Goal: Information Seeking & Learning: Learn about a topic

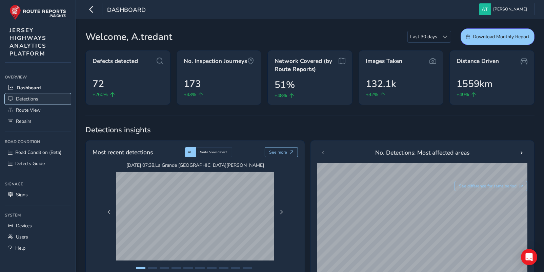
click at [24, 99] on span "Detections" at bounding box center [27, 99] width 22 height 6
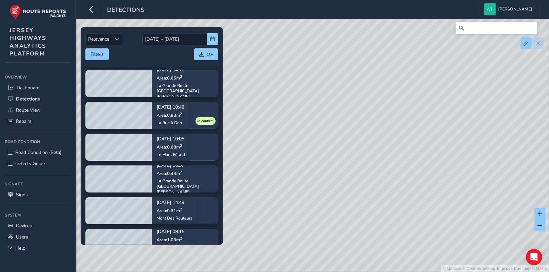
drag, startPoint x: 450, startPoint y: 140, endPoint x: 311, endPoint y: 139, distance: 138.9
click at [311, 139] on div "© Mapbox © OpenStreetMap Improve this map © Maxar" at bounding box center [274, 136] width 549 height 272
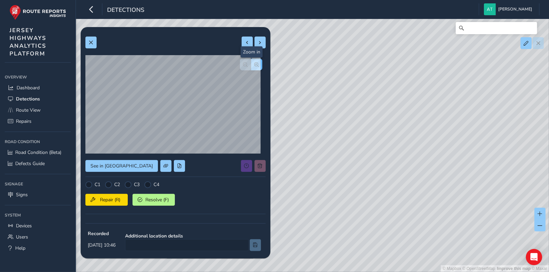
drag, startPoint x: 253, startPoint y: 61, endPoint x: 236, endPoint y: 69, distance: 18.6
click at [252, 61] on button "button" at bounding box center [256, 65] width 11 height 12
click at [254, 64] on span "button" at bounding box center [256, 64] width 5 height 5
click at [243, 63] on span "button" at bounding box center [245, 64] width 5 height 5
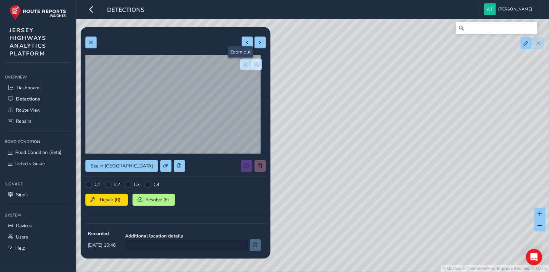
click at [243, 63] on span "button" at bounding box center [245, 64] width 5 height 5
click at [92, 40] on span at bounding box center [90, 42] width 5 height 5
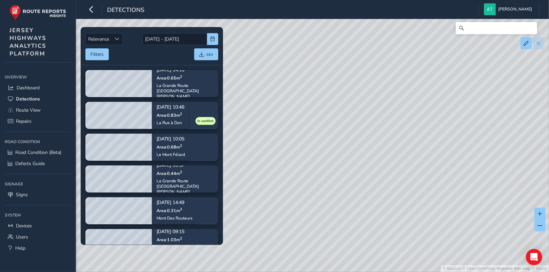
drag, startPoint x: 291, startPoint y: 157, endPoint x: 371, endPoint y: 173, distance: 81.5
click at [396, 167] on div "© Mapbox © OpenStreetMap Improve this map © Maxar" at bounding box center [274, 136] width 549 height 272
drag, startPoint x: 312, startPoint y: 207, endPoint x: 315, endPoint y: 203, distance: 5.4
click at [306, 237] on div "© Mapbox © OpenStreetMap Improve this map © Maxar" at bounding box center [274, 136] width 549 height 272
drag, startPoint x: 319, startPoint y: 184, endPoint x: 330, endPoint y: 197, distance: 17.3
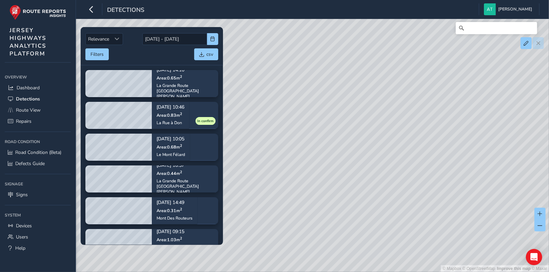
click at [339, 232] on div "© Mapbox © OpenStreetMap Improve this map © Maxar" at bounding box center [274, 136] width 549 height 272
drag, startPoint x: 343, startPoint y: 120, endPoint x: 294, endPoint y: 191, distance: 86.3
click at [294, 191] on div "© Mapbox © OpenStreetMap Improve this map © Maxar" at bounding box center [274, 136] width 549 height 272
drag, startPoint x: 268, startPoint y: 124, endPoint x: 298, endPoint y: 167, distance: 52.0
click at [332, 186] on div "© Mapbox © OpenStreetMap Improve this map © Maxar" at bounding box center [274, 136] width 549 height 272
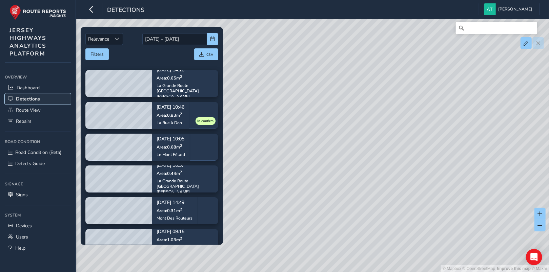
click at [21, 98] on span "Detections" at bounding box center [28, 99] width 24 height 6
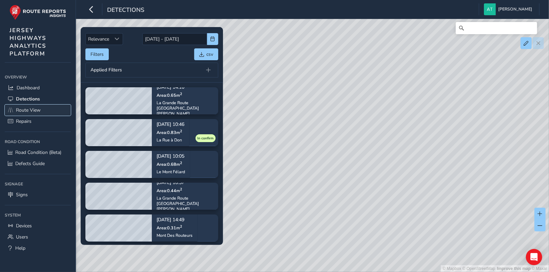
click at [25, 109] on span "Route View" at bounding box center [28, 110] width 25 height 6
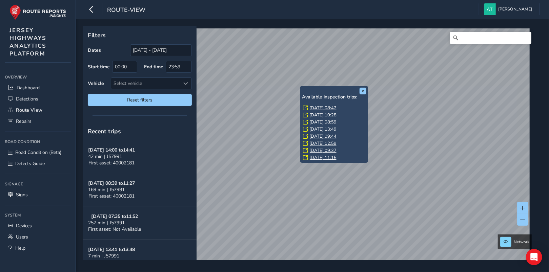
click at [301, 87] on div "x Available inspection trips: [DATE] 08:42 [DATE] 10:28 [DATE] 08:59 [DATE] 13:…" at bounding box center [334, 124] width 68 height 77
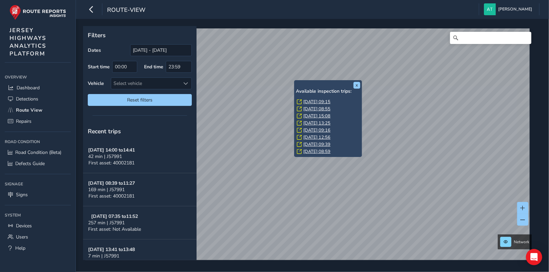
click at [320, 101] on link "[DATE] 09:15" at bounding box center [316, 102] width 27 height 6
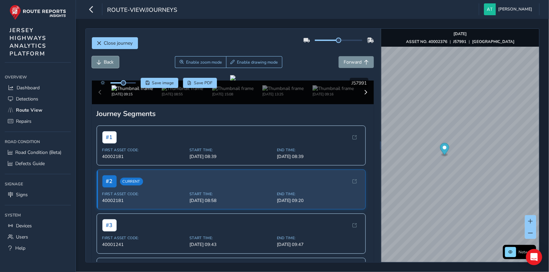
click at [102, 62] on button "Back" at bounding box center [105, 62] width 27 height 12
click at [114, 62] on button "Back" at bounding box center [105, 62] width 27 height 12
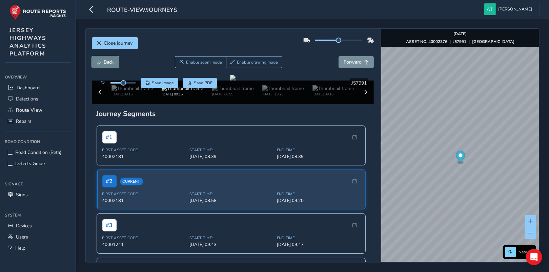
click at [114, 62] on button "Back" at bounding box center [105, 62] width 27 height 12
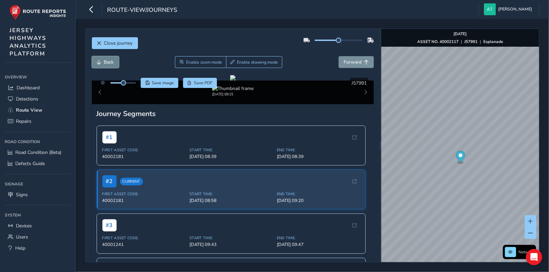
click at [114, 62] on button "Back" at bounding box center [105, 62] width 27 height 12
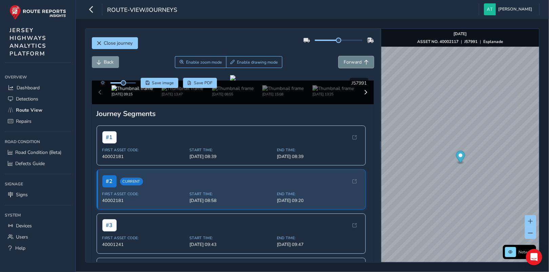
click at [364, 62] on span "Forward" at bounding box center [366, 62] width 5 height 5
click at [358, 62] on button "Forward" at bounding box center [355, 62] width 35 height 12
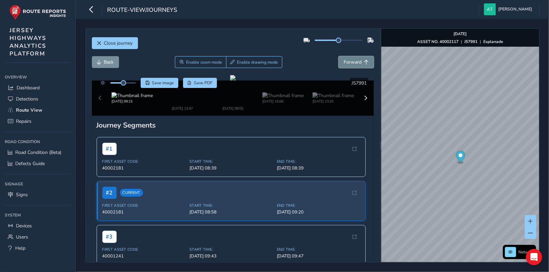
click at [358, 62] on button "Forward" at bounding box center [355, 62] width 35 height 12
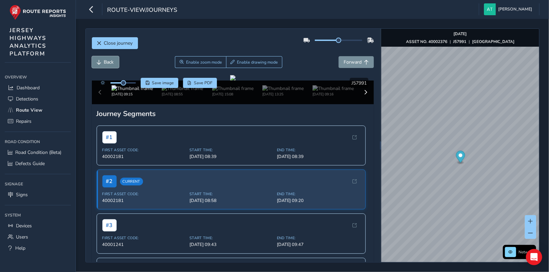
click at [110, 62] on span "Back" at bounding box center [109, 62] width 10 height 6
click at [351, 60] on span "Forward" at bounding box center [352, 62] width 18 height 6
click at [202, 65] on span "Enable zoom mode" at bounding box center [204, 62] width 36 height 5
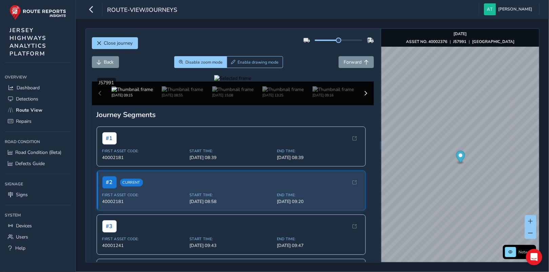
click at [230, 82] on div at bounding box center [232, 78] width 37 height 6
click at [230, 187] on img at bounding box center [354, 68] width 976 height 549
click at [212, 62] on span "Disable zoom mode" at bounding box center [203, 62] width 37 height 5
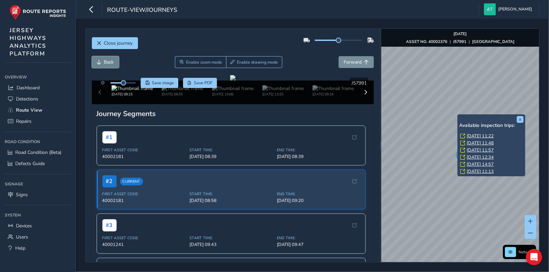
click at [107, 63] on span "Back" at bounding box center [109, 62] width 10 height 6
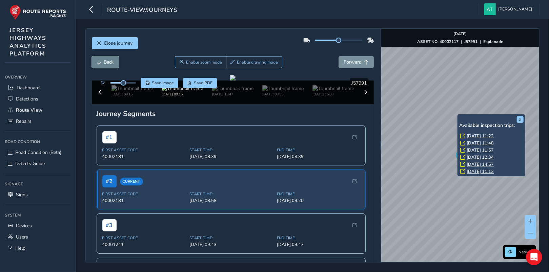
click at [107, 63] on span "Back" at bounding box center [109, 62] width 10 height 6
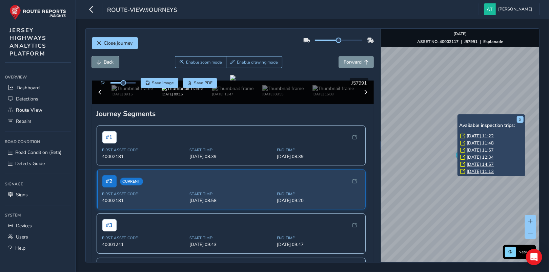
click at [107, 63] on span "Back" at bounding box center [109, 62] width 10 height 6
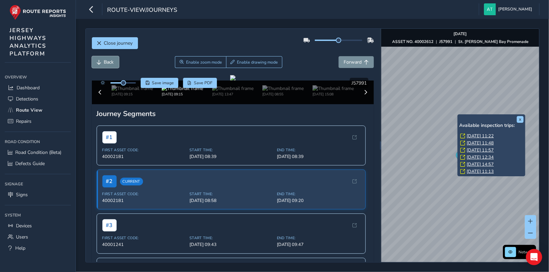
click at [107, 63] on span "Back" at bounding box center [109, 62] width 10 height 6
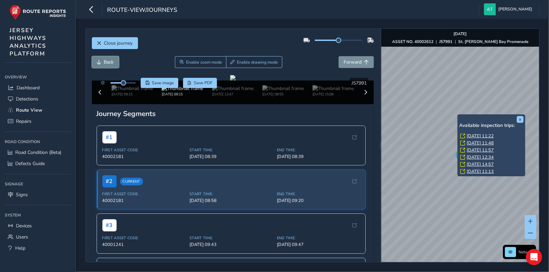
click at [107, 63] on span "Back" at bounding box center [109, 62] width 10 height 6
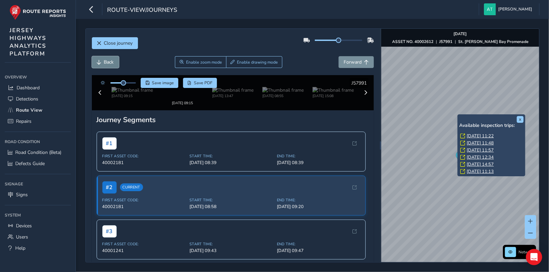
click at [107, 63] on span "Back" at bounding box center [109, 62] width 10 height 6
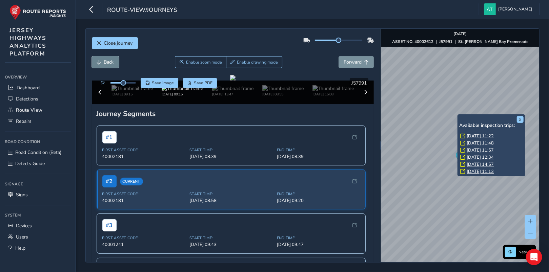
click at [107, 63] on span "Back" at bounding box center [109, 62] width 10 height 6
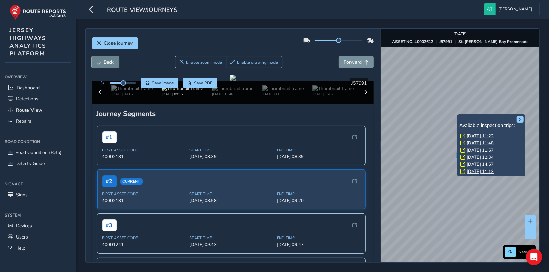
click at [107, 63] on span "Back" at bounding box center [109, 62] width 10 height 6
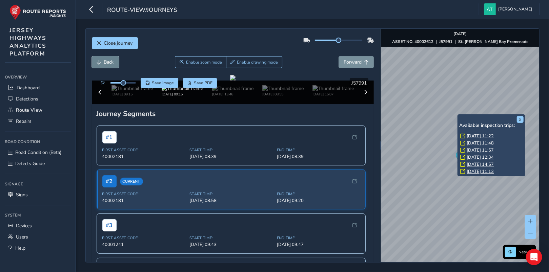
click at [107, 63] on span "Back" at bounding box center [109, 62] width 10 height 6
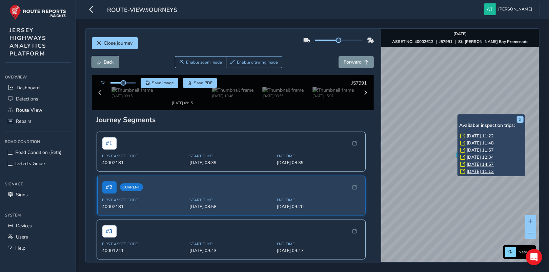
click at [107, 63] on span "Back" at bounding box center [109, 62] width 10 height 6
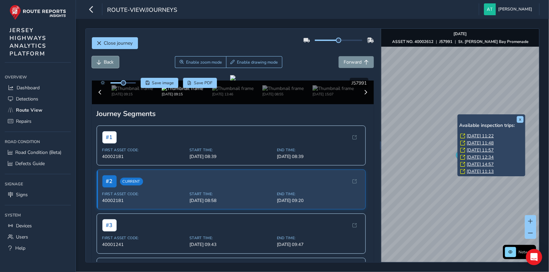
click at [107, 63] on span "Back" at bounding box center [109, 62] width 10 height 6
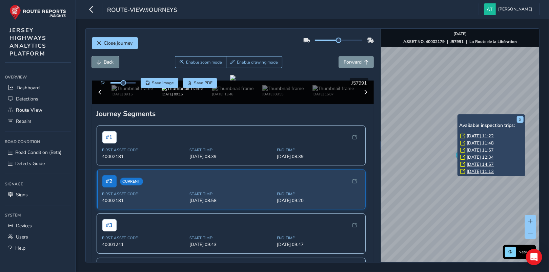
click at [107, 63] on span "Back" at bounding box center [109, 62] width 10 height 6
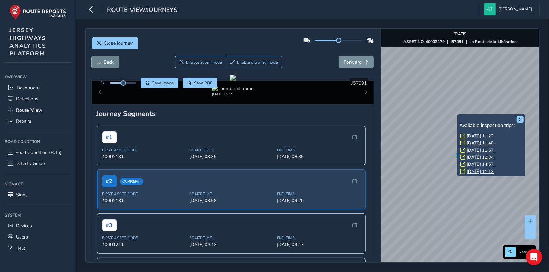
click at [107, 63] on span "Back" at bounding box center [109, 62] width 10 height 6
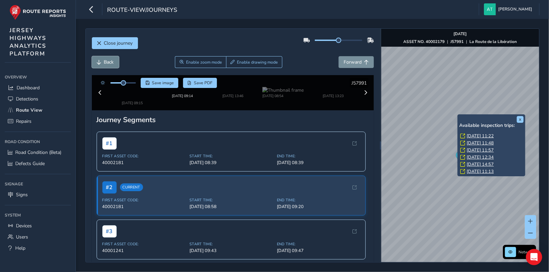
click at [107, 63] on span "Back" at bounding box center [109, 62] width 10 height 6
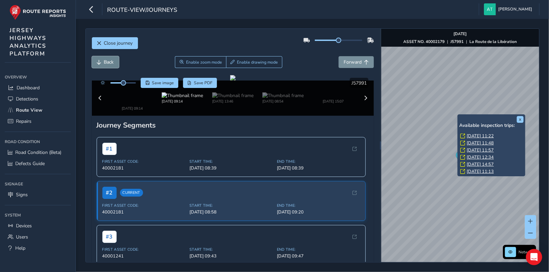
click at [107, 63] on span "Back" at bounding box center [109, 62] width 10 height 6
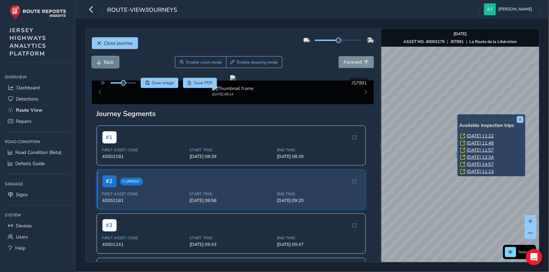
click at [107, 63] on span "Back" at bounding box center [109, 62] width 10 height 6
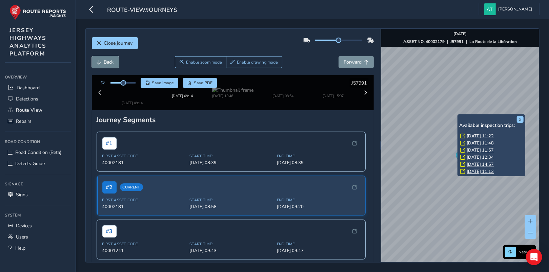
click at [107, 63] on span "Back" at bounding box center [109, 62] width 10 height 6
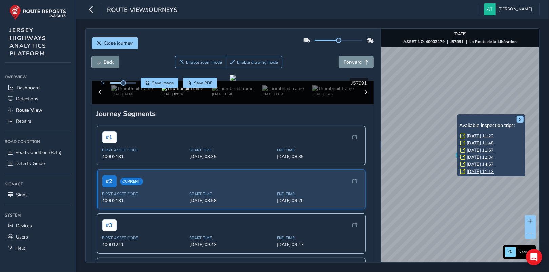
click at [107, 63] on span "Back" at bounding box center [109, 62] width 10 height 6
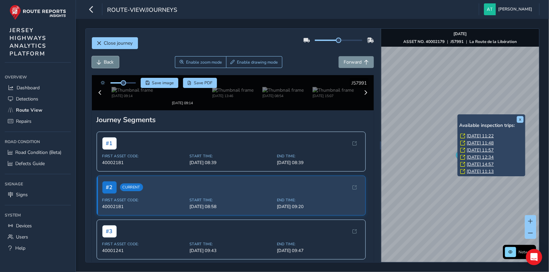
click at [107, 63] on span "Back" at bounding box center [109, 62] width 10 height 6
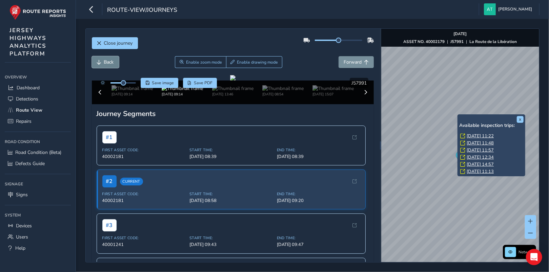
click at [107, 63] on span "Back" at bounding box center [109, 62] width 10 height 6
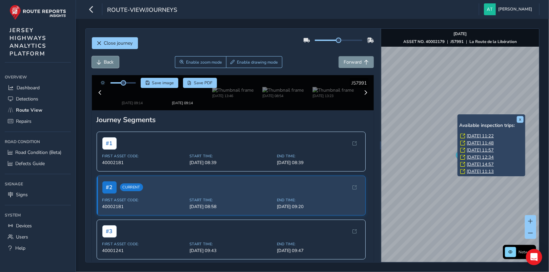
click at [107, 63] on span "Back" at bounding box center [109, 62] width 10 height 6
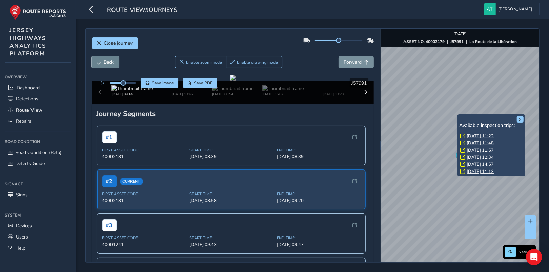
click at [107, 63] on span "Back" at bounding box center [109, 62] width 10 height 6
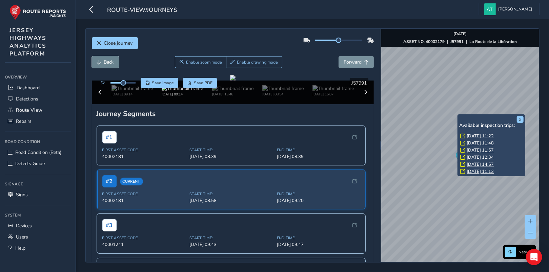
click at [107, 63] on span "Back" at bounding box center [109, 62] width 10 height 6
click at [107, 61] on span "Back" at bounding box center [109, 62] width 10 height 6
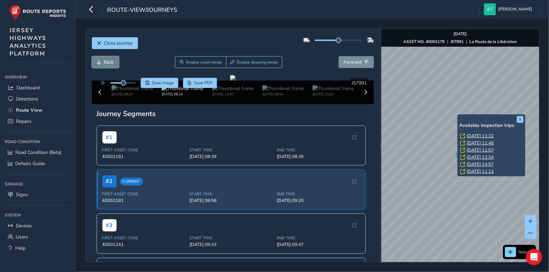
click at [107, 61] on span "Back" at bounding box center [109, 62] width 10 height 6
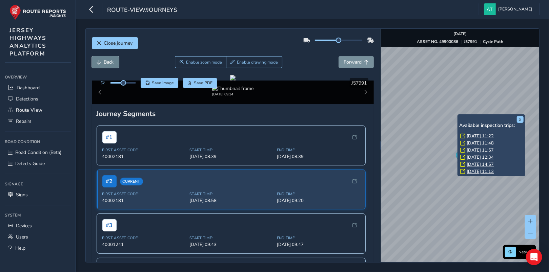
click at [107, 61] on span "Back" at bounding box center [109, 62] width 10 height 6
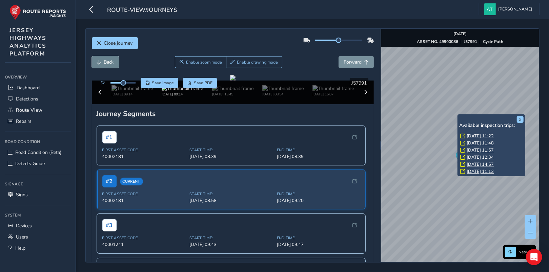
click at [107, 61] on span "Back" at bounding box center [109, 62] width 10 height 6
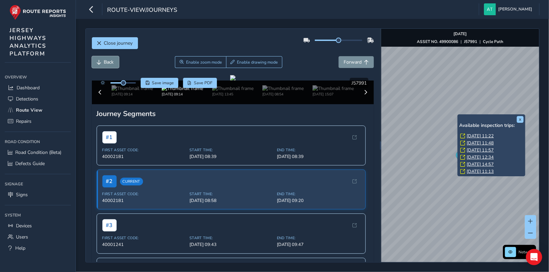
click at [107, 61] on span "Back" at bounding box center [109, 62] width 10 height 6
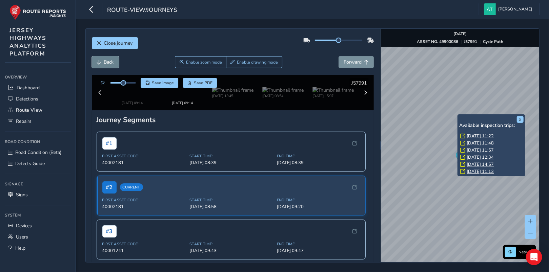
click at [107, 61] on span "Back" at bounding box center [109, 62] width 10 height 6
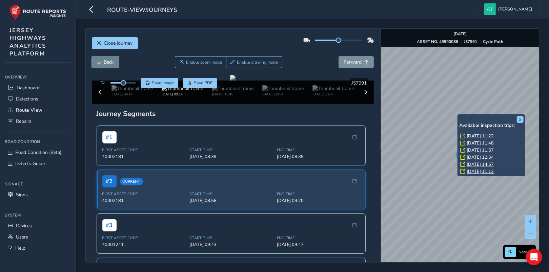
click at [107, 61] on span "Back" at bounding box center [109, 62] width 10 height 6
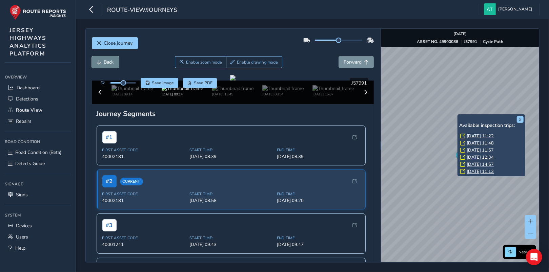
click at [107, 61] on span "Back" at bounding box center [109, 62] width 10 height 6
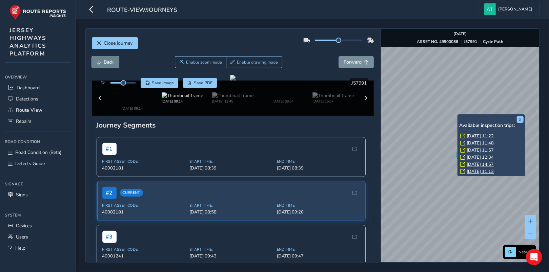
click at [107, 61] on span "Back" at bounding box center [109, 62] width 10 height 6
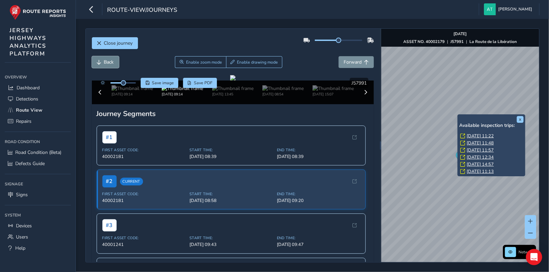
click at [107, 61] on span "Back" at bounding box center [109, 62] width 10 height 6
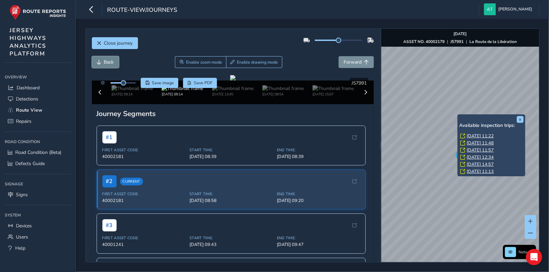
click at [107, 61] on span "Back" at bounding box center [109, 62] width 10 height 6
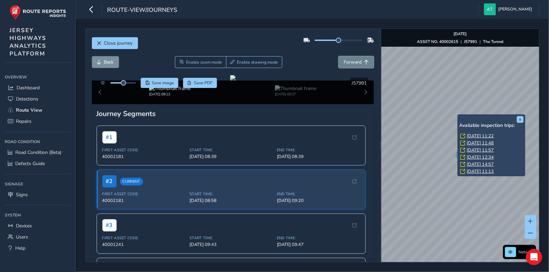
click at [351, 60] on span "Forward" at bounding box center [352, 62] width 18 height 6
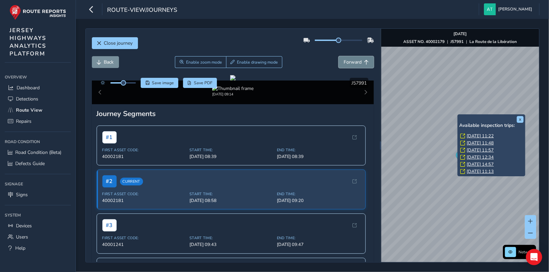
click at [351, 60] on span "Forward" at bounding box center [352, 62] width 18 height 6
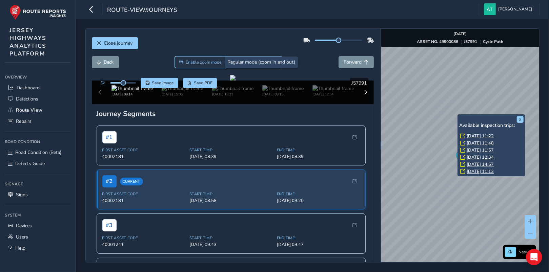
click at [198, 62] on span "Enable zoom mode" at bounding box center [204, 62] width 36 height 5
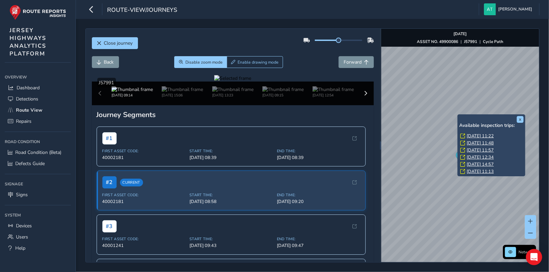
drag, startPoint x: 306, startPoint y: 168, endPoint x: 263, endPoint y: 148, distance: 47.7
click at [251, 82] on div at bounding box center [232, 78] width 37 height 6
click at [202, 63] on span "Disable zoom mode" at bounding box center [203, 62] width 37 height 5
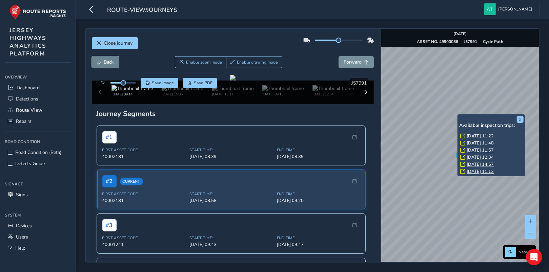
click at [106, 62] on span "Back" at bounding box center [109, 62] width 10 height 6
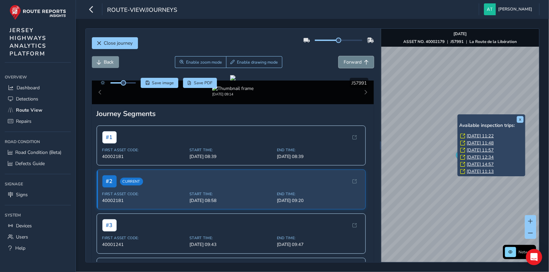
click at [350, 63] on span "Forward" at bounding box center [352, 62] width 18 height 6
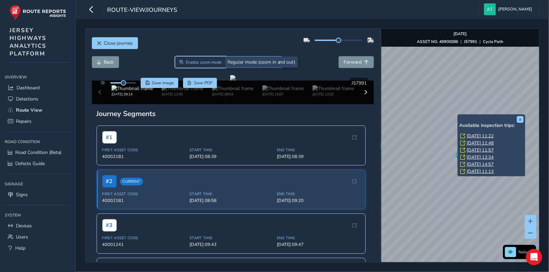
click at [206, 62] on span "Enable zoom mode" at bounding box center [204, 62] width 36 height 5
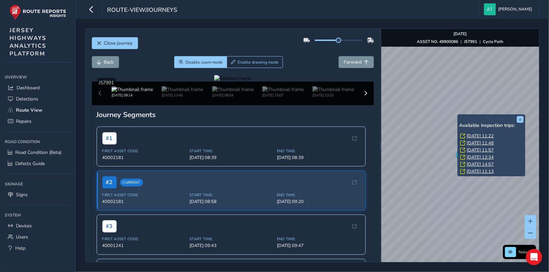
click at [251, 82] on div at bounding box center [232, 78] width 37 height 6
click at [206, 63] on span "Disable zoom mode" at bounding box center [203, 62] width 37 height 5
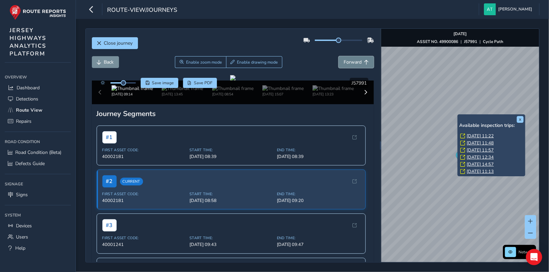
click at [356, 58] on button "Forward" at bounding box center [355, 62] width 35 height 12
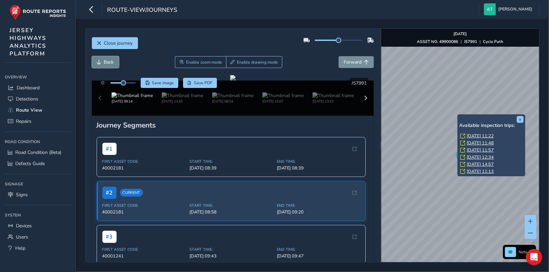
click at [107, 62] on span "Back" at bounding box center [109, 62] width 10 height 6
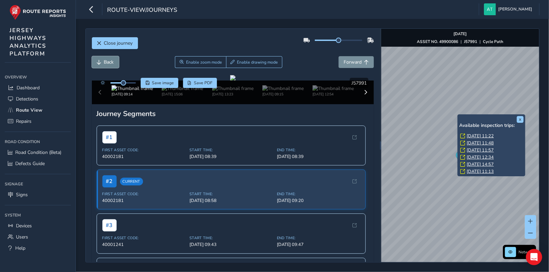
click at [107, 62] on span "Back" at bounding box center [109, 62] width 10 height 6
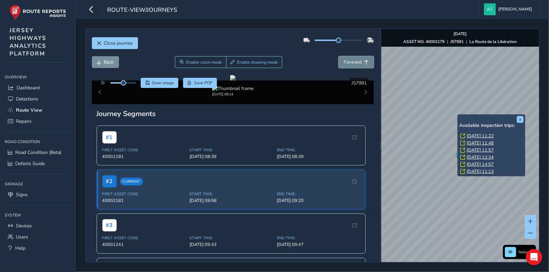
click at [343, 61] on span "Forward" at bounding box center [352, 62] width 18 height 6
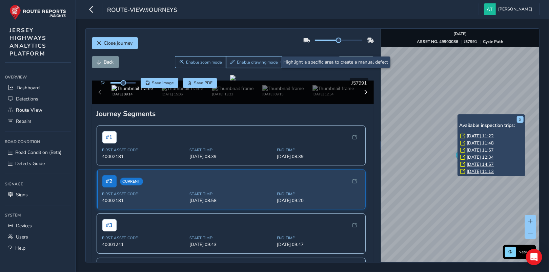
click at [246, 60] on span "Enable drawing mode" at bounding box center [257, 62] width 41 height 5
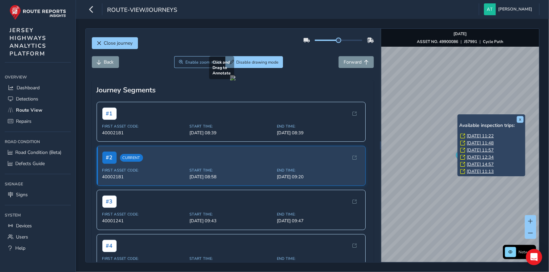
click at [235, 81] on div at bounding box center [232, 77] width 5 height 5
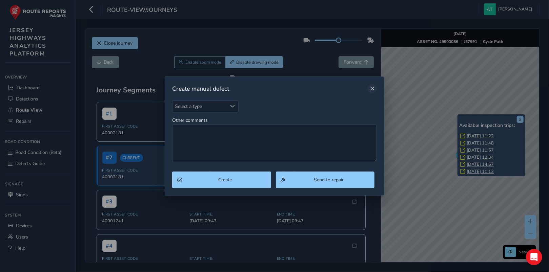
click at [375, 86] on button "Close" at bounding box center [371, 88] width 9 height 9
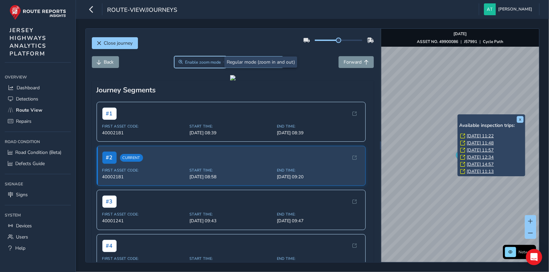
click at [209, 62] on span "Enable zoom mode" at bounding box center [203, 62] width 36 height 5
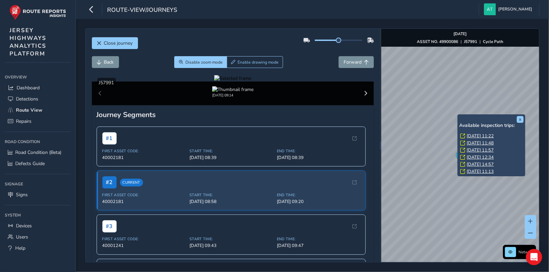
click at [251, 82] on div at bounding box center [232, 78] width 37 height 6
click at [202, 61] on span "Disable zoom mode" at bounding box center [203, 62] width 37 height 5
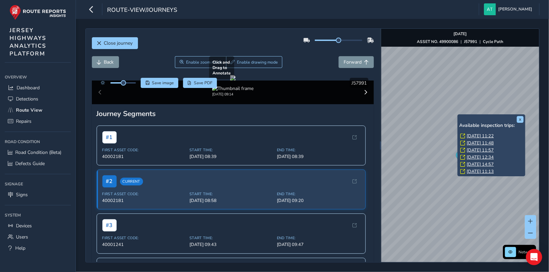
drag, startPoint x: 291, startPoint y: 186, endPoint x: 278, endPoint y: 175, distance: 17.4
click at [235, 81] on div at bounding box center [232, 77] width 5 height 5
drag, startPoint x: 348, startPoint y: 63, endPoint x: 332, endPoint y: 80, distance: 24.0
click at [348, 63] on span "Forward" at bounding box center [352, 62] width 18 height 6
click at [198, 60] on span "Enable zoom mode" at bounding box center [204, 62] width 36 height 5
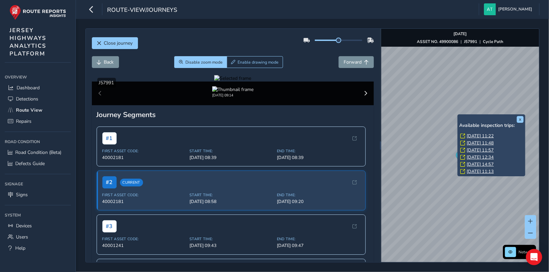
click at [251, 82] on div at bounding box center [232, 78] width 37 height 6
click at [211, 61] on span "Disable zoom mode" at bounding box center [203, 62] width 37 height 5
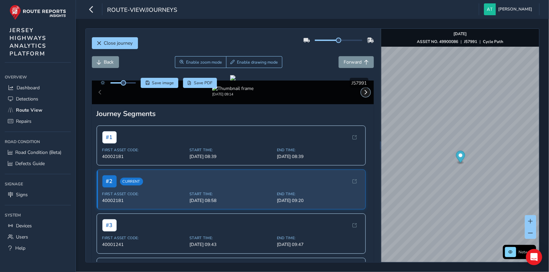
click at [363, 95] on span at bounding box center [365, 92] width 5 height 5
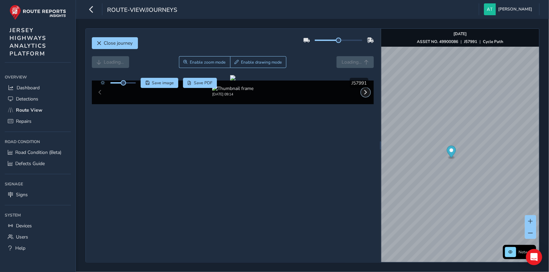
click at [363, 95] on span at bounding box center [365, 92] width 5 height 5
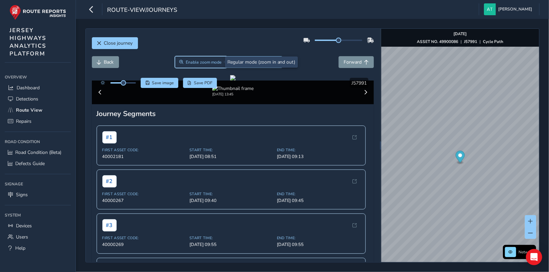
click at [194, 60] on span "Enable zoom mode" at bounding box center [204, 62] width 36 height 5
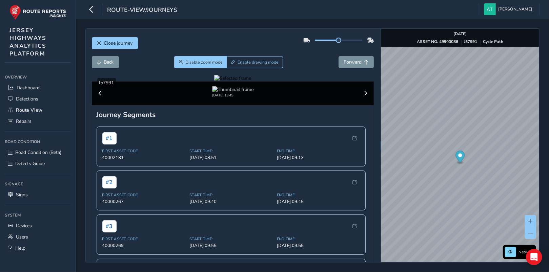
drag, startPoint x: 223, startPoint y: 173, endPoint x: 225, endPoint y: 178, distance: 5.3
click at [223, 82] on div at bounding box center [232, 78] width 37 height 6
click at [201, 60] on span "Disable zoom mode" at bounding box center [203, 62] width 37 height 5
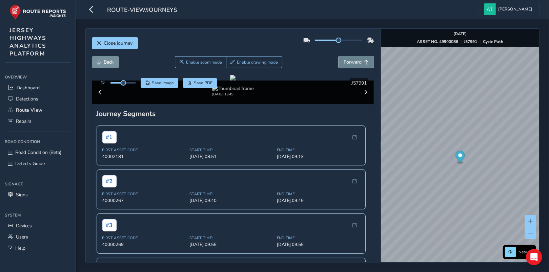
click at [359, 59] on button "Forward" at bounding box center [355, 62] width 35 height 12
click at [355, 60] on span "Forward" at bounding box center [352, 62] width 18 height 6
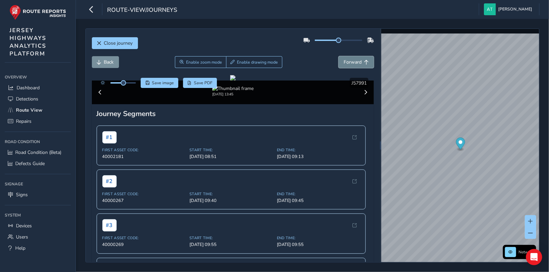
click at [355, 60] on span "Forward" at bounding box center [352, 62] width 18 height 6
click at [204, 63] on span "Enable zoom mode" at bounding box center [204, 62] width 36 height 5
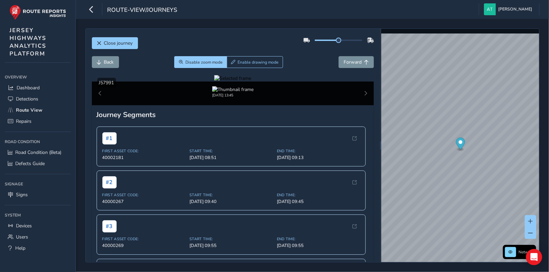
click at [216, 82] on div at bounding box center [232, 78] width 37 height 6
drag, startPoint x: 193, startPoint y: 61, endPoint x: 201, endPoint y: 76, distance: 16.2
click at [194, 62] on span "Disable zoom mode" at bounding box center [203, 62] width 37 height 5
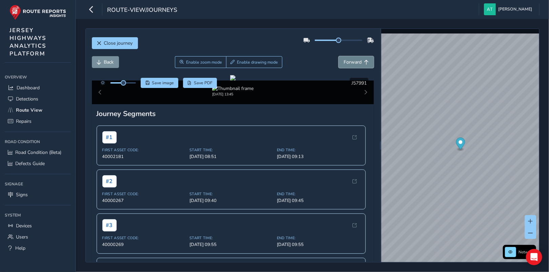
click at [345, 62] on span "Forward" at bounding box center [352, 62] width 18 height 6
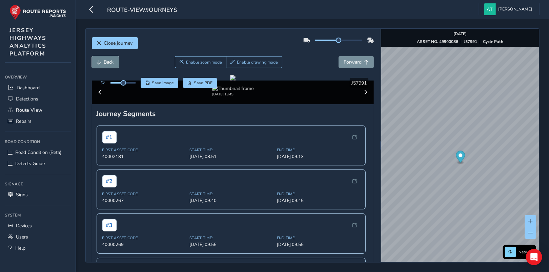
click at [111, 63] on span "Back" at bounding box center [109, 62] width 10 height 6
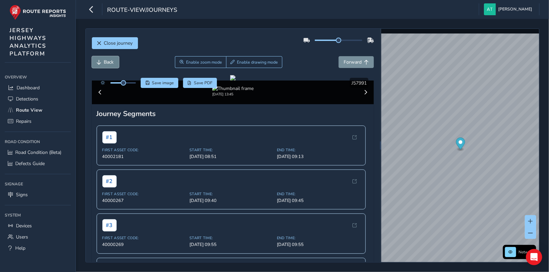
click at [111, 63] on span "Back" at bounding box center [109, 62] width 10 height 6
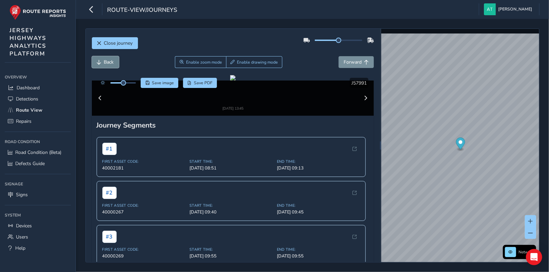
click at [111, 63] on span "Back" at bounding box center [109, 62] width 10 height 6
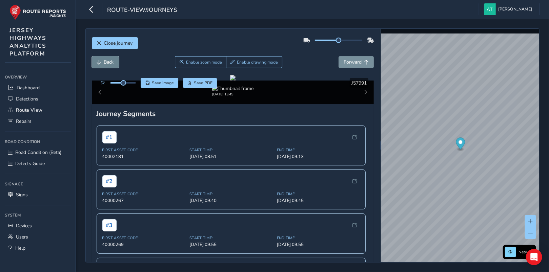
click at [111, 63] on span "Back" at bounding box center [109, 62] width 10 height 6
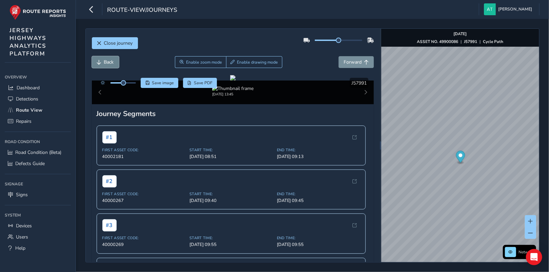
click at [111, 63] on span "Back" at bounding box center [109, 62] width 10 height 6
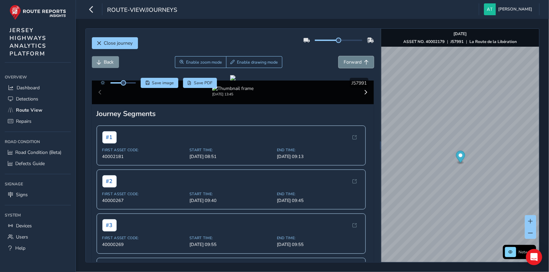
click at [345, 64] on span "Forward" at bounding box center [352, 62] width 18 height 6
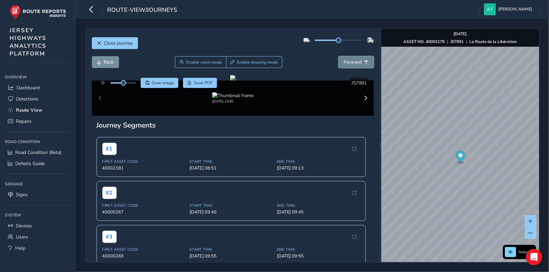
click at [345, 64] on span "Forward" at bounding box center [352, 62] width 18 height 6
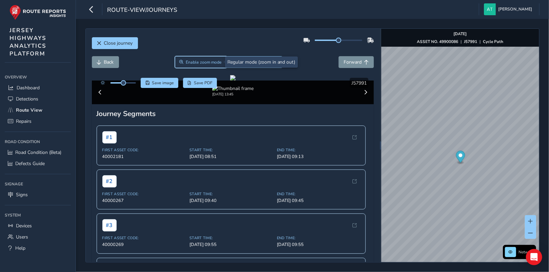
click at [209, 64] on span "Enable zoom mode" at bounding box center [204, 62] width 36 height 5
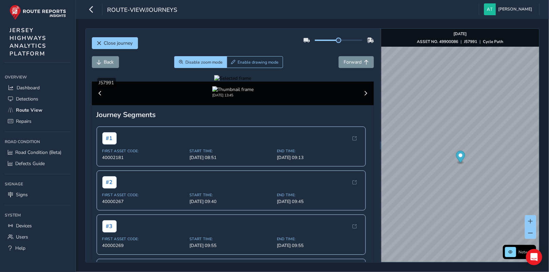
click at [231, 82] on div at bounding box center [232, 78] width 37 height 6
click at [210, 62] on span "Disable zoom mode" at bounding box center [203, 62] width 37 height 5
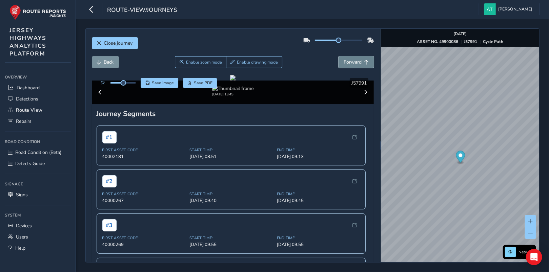
click at [354, 61] on span "Forward" at bounding box center [352, 62] width 18 height 6
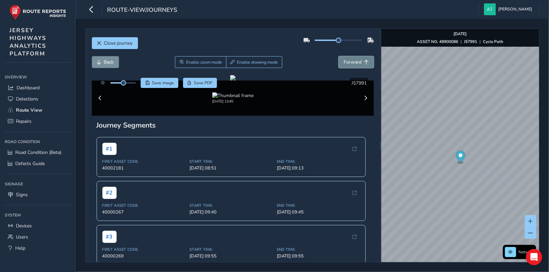
click at [354, 61] on span "Forward" at bounding box center [352, 62] width 18 height 6
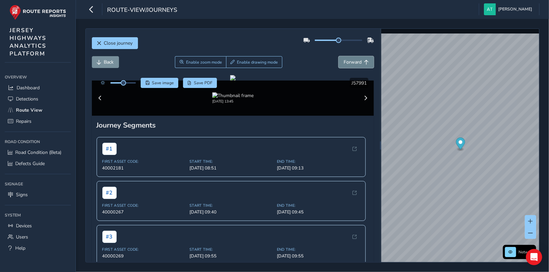
click at [354, 61] on span "Forward" at bounding box center [352, 62] width 18 height 6
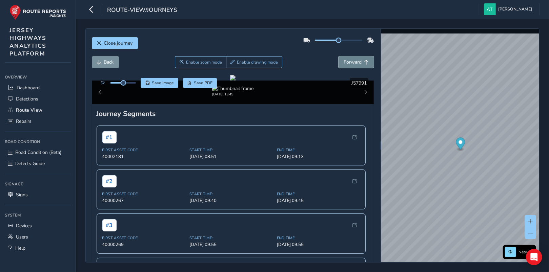
click at [354, 61] on span "Forward" at bounding box center [352, 62] width 18 height 6
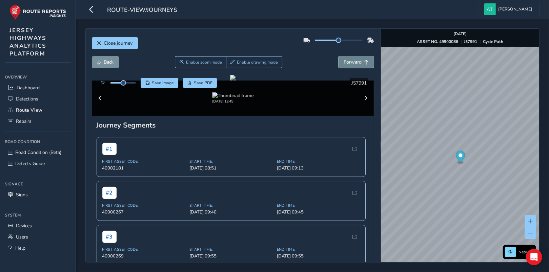
click at [347, 62] on span "Forward" at bounding box center [352, 62] width 18 height 6
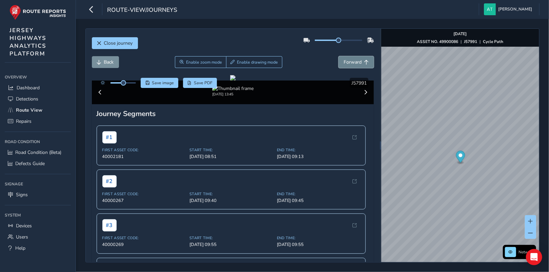
click at [346, 63] on span "Forward" at bounding box center [352, 62] width 18 height 6
click at [107, 63] on span "Back" at bounding box center [109, 62] width 10 height 6
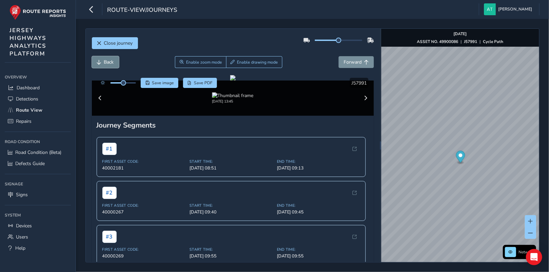
click at [107, 63] on span "Back" at bounding box center [109, 62] width 10 height 6
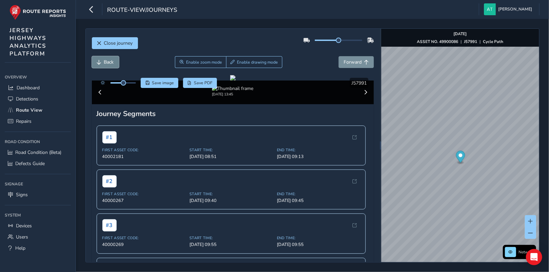
click at [107, 63] on span "Back" at bounding box center [109, 62] width 10 height 6
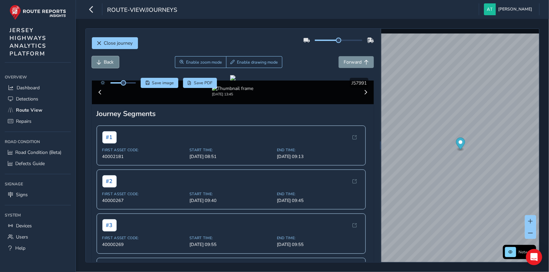
click at [107, 63] on span "Back" at bounding box center [109, 62] width 10 height 6
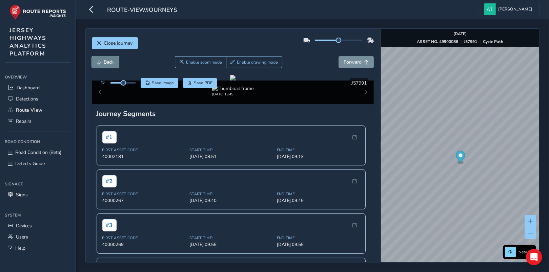
click at [107, 63] on span "Back" at bounding box center [109, 62] width 10 height 6
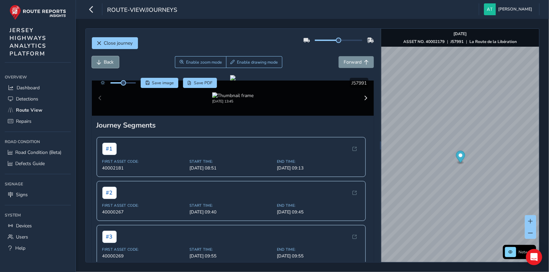
click at [107, 63] on span "Back" at bounding box center [109, 62] width 10 height 6
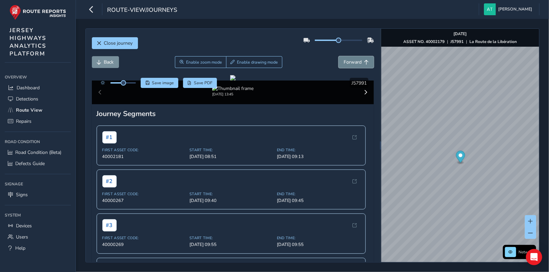
click at [350, 61] on span "Forward" at bounding box center [352, 62] width 18 height 6
click at [206, 64] on span "Enable zoom mode" at bounding box center [204, 62] width 36 height 5
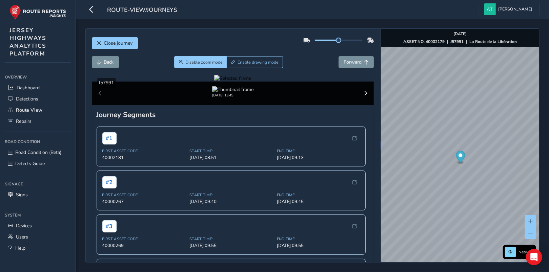
click at [226, 82] on div at bounding box center [232, 78] width 37 height 6
click at [214, 62] on span "Disable zoom mode" at bounding box center [203, 62] width 37 height 5
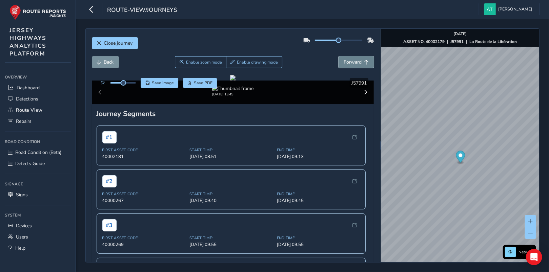
click at [350, 63] on span "Forward" at bounding box center [352, 62] width 18 height 6
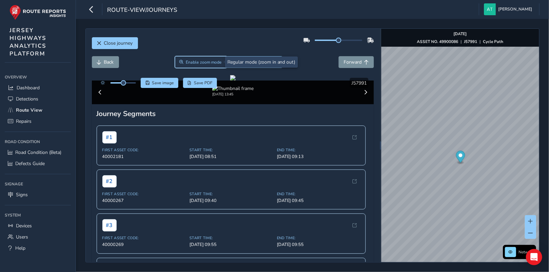
click at [189, 63] on span "Enable zoom mode" at bounding box center [204, 62] width 36 height 5
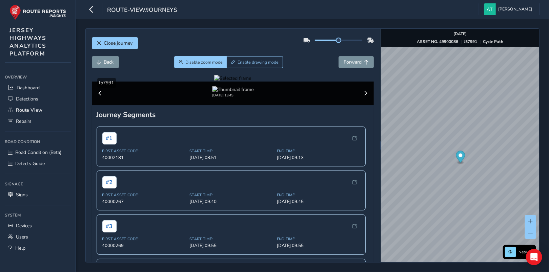
click at [222, 82] on div at bounding box center [232, 78] width 37 height 6
click at [195, 63] on span "Disable zoom mode" at bounding box center [203, 62] width 37 height 5
